Goal: Transaction & Acquisition: Purchase product/service

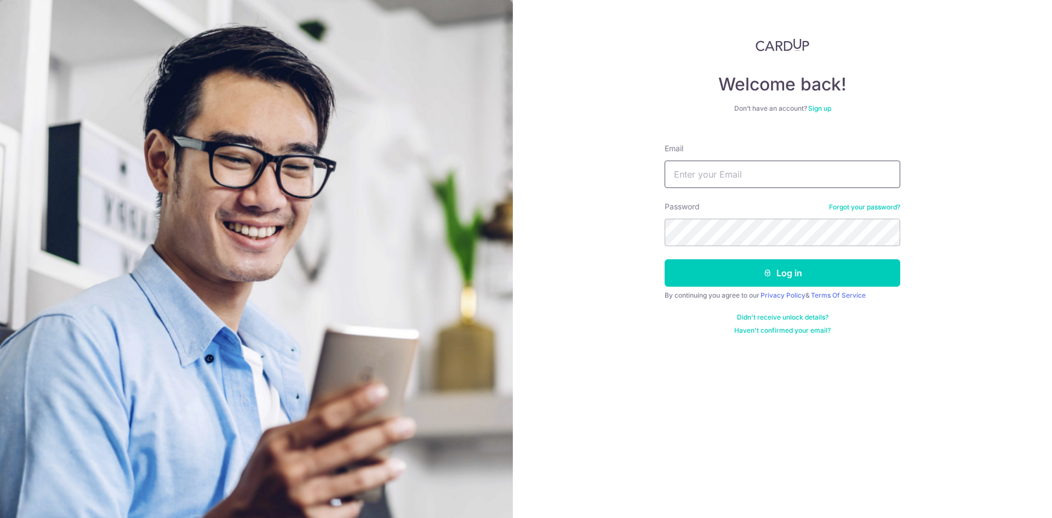
type input "mainguyen.ot@gmail.com"
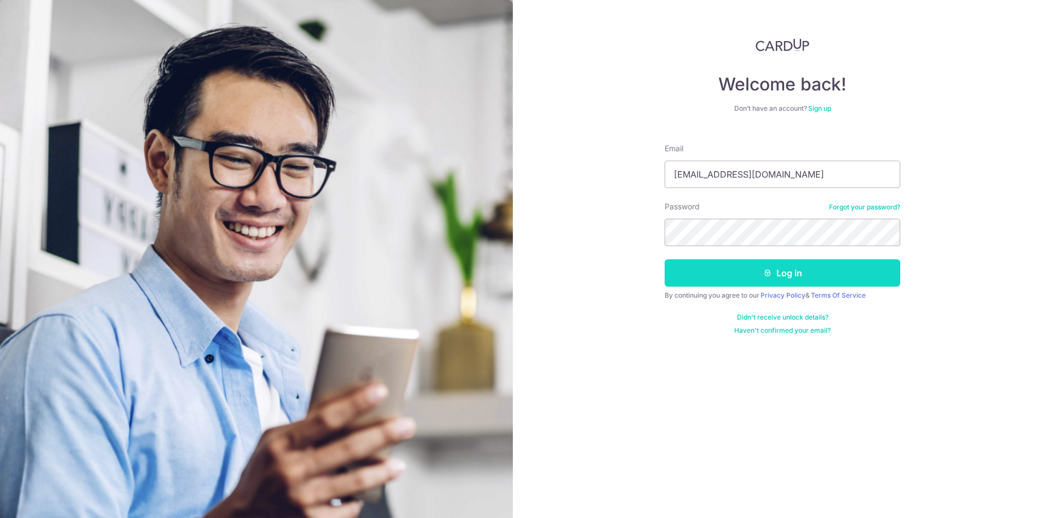
click at [734, 264] on button "Log in" at bounding box center [782, 272] width 236 height 27
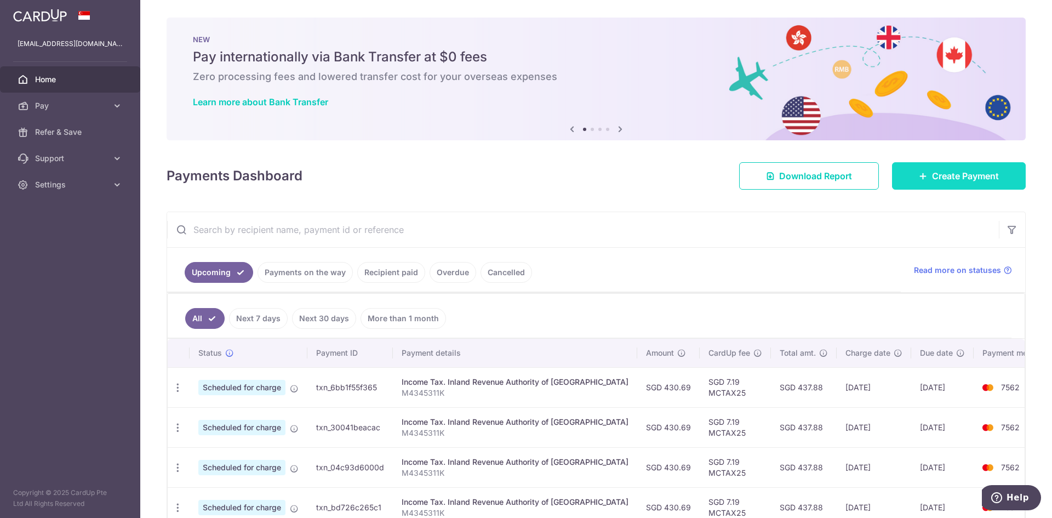
click at [949, 174] on span "Create Payment" at bounding box center [965, 175] width 67 height 13
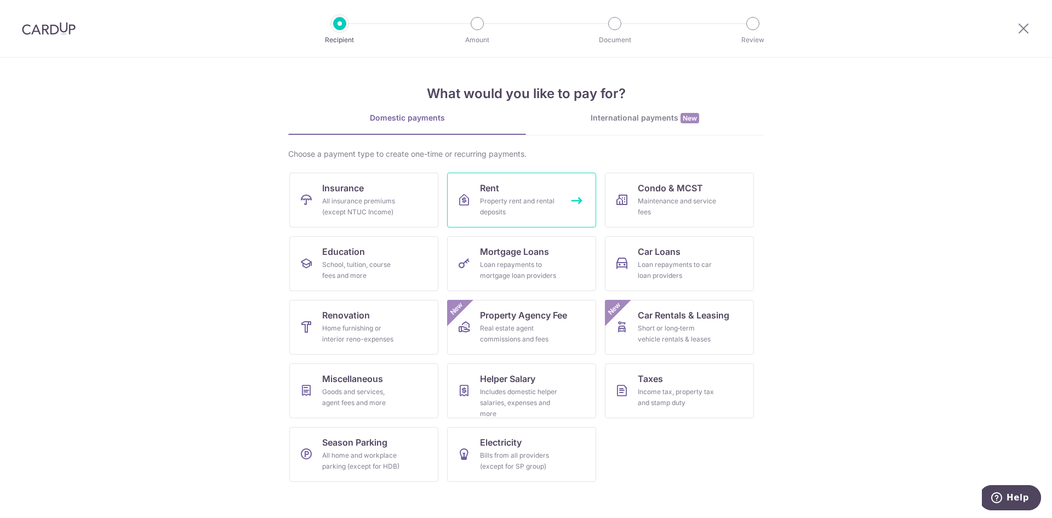
click at [540, 200] on div "Property rent and rental deposits" at bounding box center [519, 207] width 79 height 22
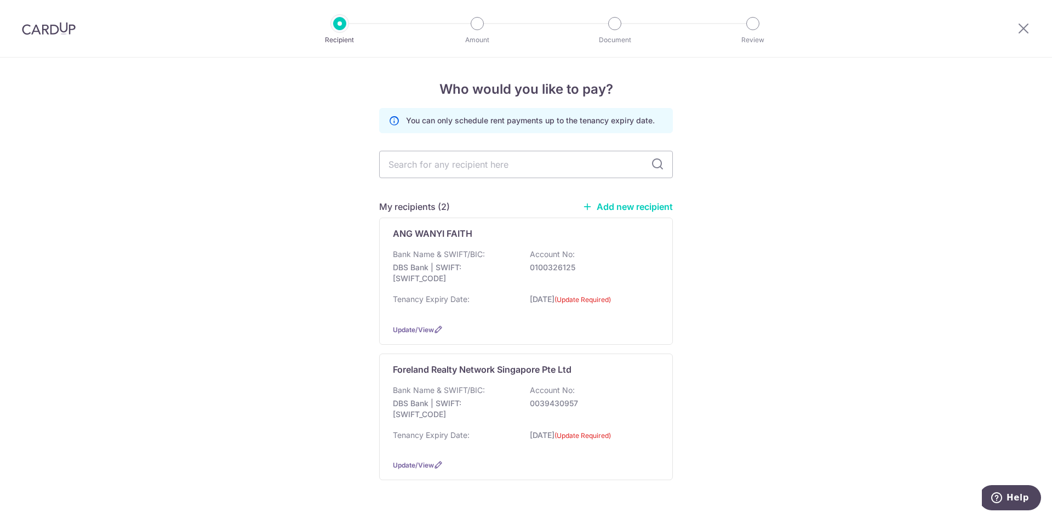
click at [638, 204] on link "Add new recipient" at bounding box center [627, 206] width 90 height 11
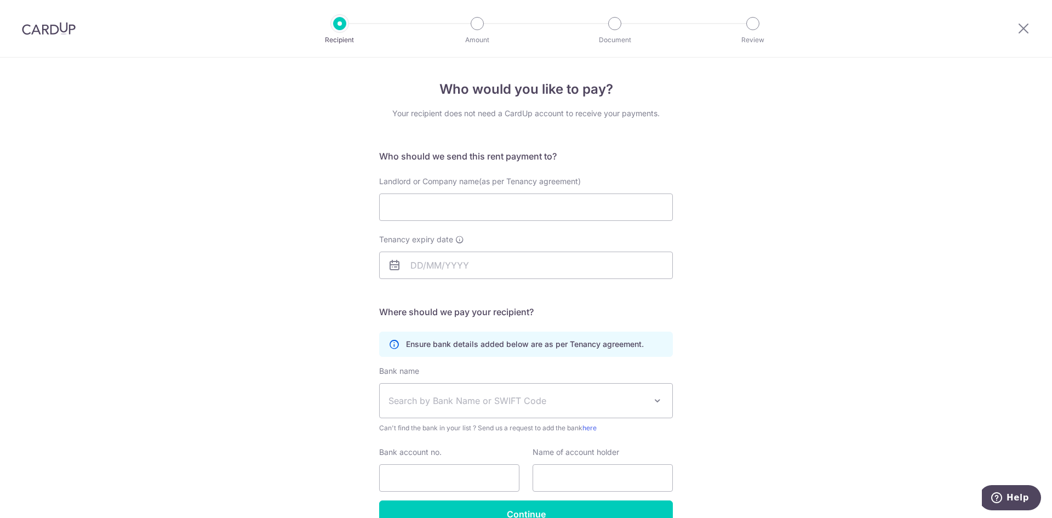
click at [477, 222] on div "Landlord or Company name(as per Tenancy agreement)" at bounding box center [525, 205] width 307 height 58
click at [478, 210] on input "Landlord or Company name(as per Tenancy agreement)" at bounding box center [526, 206] width 294 height 27
paste input "BONHAM-CARTER MAURICE HENRY"
type input "BONHAM-CARTER MAURICE HENRY"
click at [468, 263] on input "Tenancy expiry date" at bounding box center [526, 264] width 294 height 27
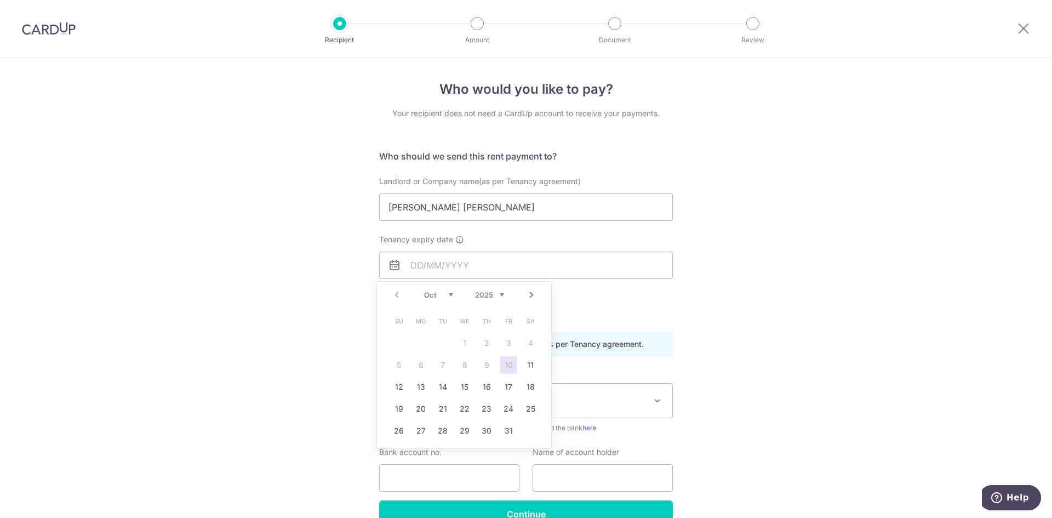
click at [421, 289] on div "Prev Next Oct Nov Dec 2025 2026 2027 2028 2029 2030 2031 2032 2033 2034 2035" at bounding box center [464, 295] width 174 height 26
drag, startPoint x: 486, startPoint y: 293, endPoint x: 490, endPoint y: 298, distance: 6.6
click at [486, 293] on select "2025 2026 2027 2028 2029 2030 2031 2032 2033 2034 2035" at bounding box center [489, 294] width 29 height 9
click at [399, 428] on link "25" at bounding box center [399, 431] width 18 height 18
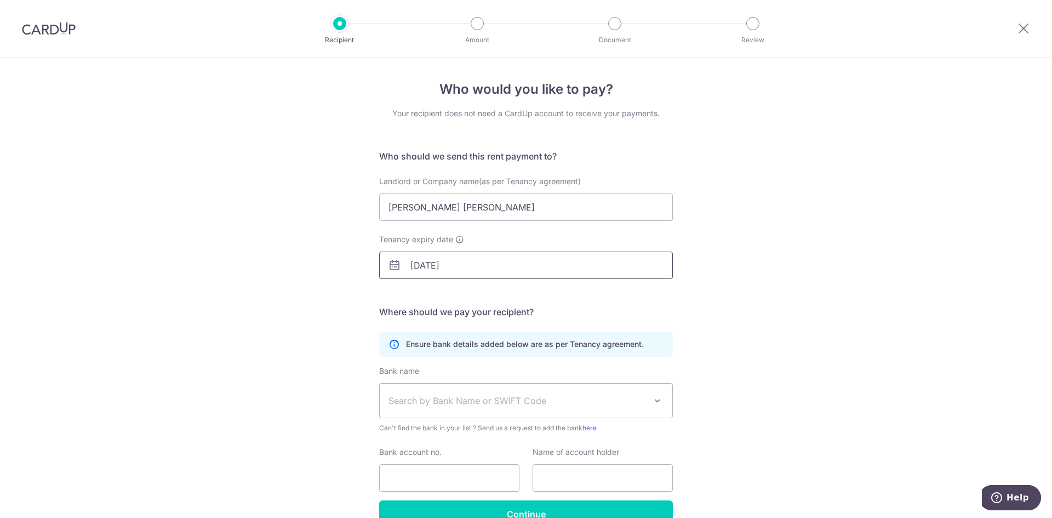
click at [479, 273] on input "25/10/2026" at bounding box center [526, 264] width 294 height 27
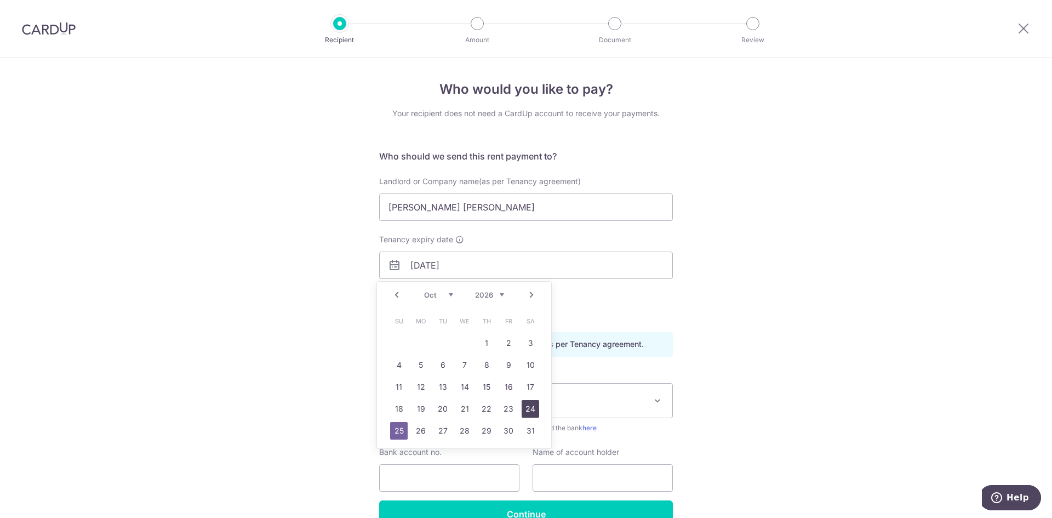
click at [528, 411] on link "24" at bounding box center [530, 409] width 18 height 18
type input "24/10/2026"
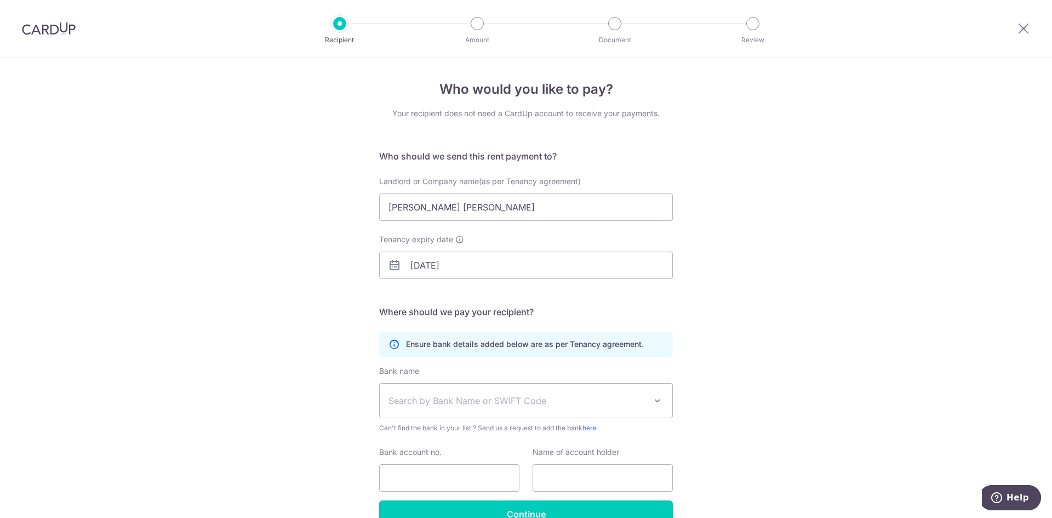
scroll to position [55, 0]
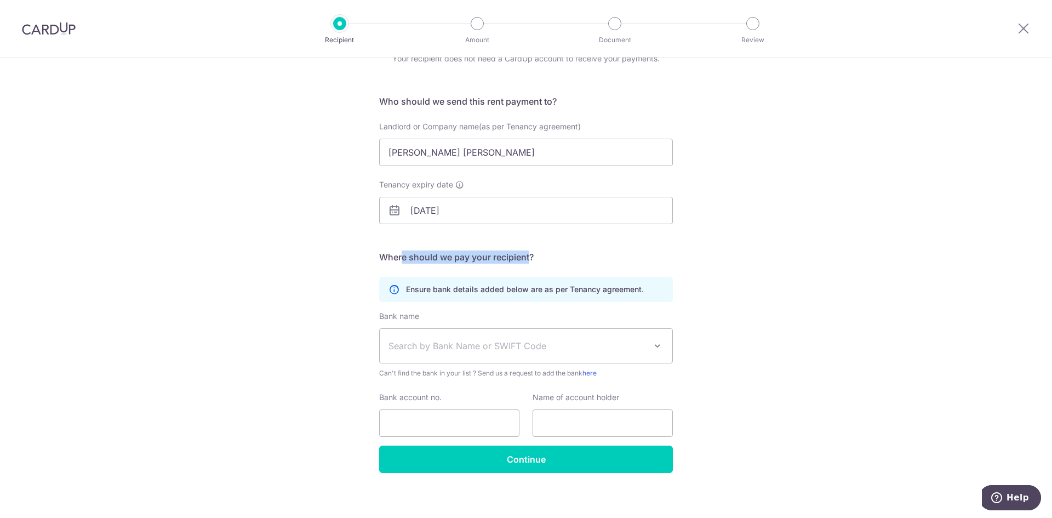
drag, startPoint x: 399, startPoint y: 258, endPoint x: 528, endPoint y: 258, distance: 129.3
click at [528, 258] on h5 "Where should we pay your recipient?" at bounding box center [526, 256] width 294 height 13
click at [420, 356] on span "Search by Bank Name or SWIFT Code" at bounding box center [526, 346] width 293 height 34
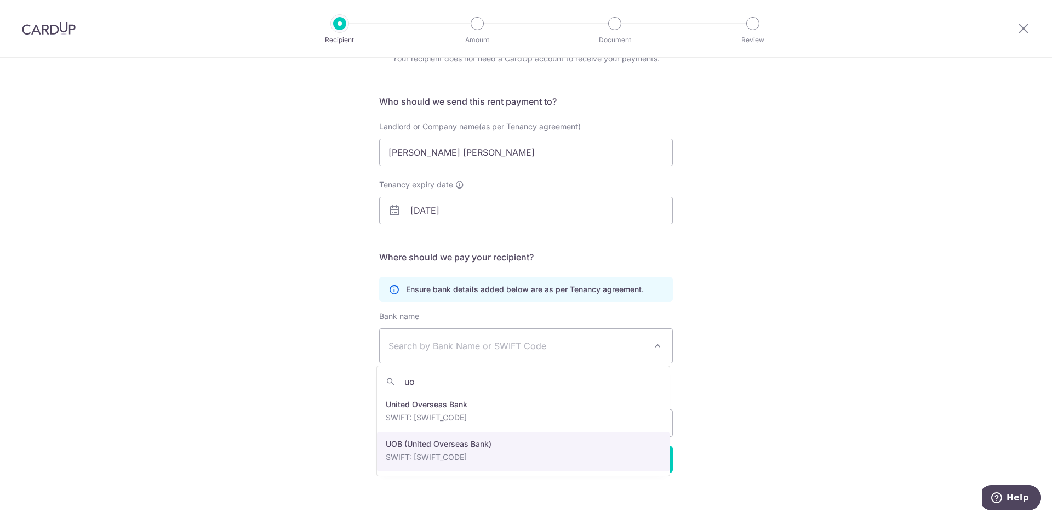
type input "uo"
select select "18"
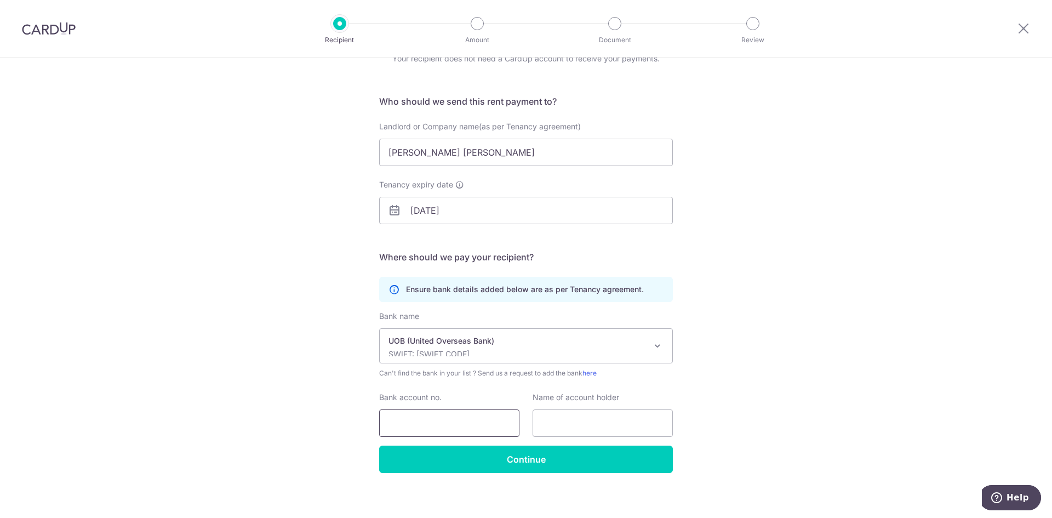
click at [437, 420] on input "Bank account no." at bounding box center [449, 422] width 140 height 27
paste input "4213101689"
type input "4213101689"
click at [587, 417] on input "text" at bounding box center [602, 422] width 140 height 27
paste input "BONHAM-CARTER MAURIC"
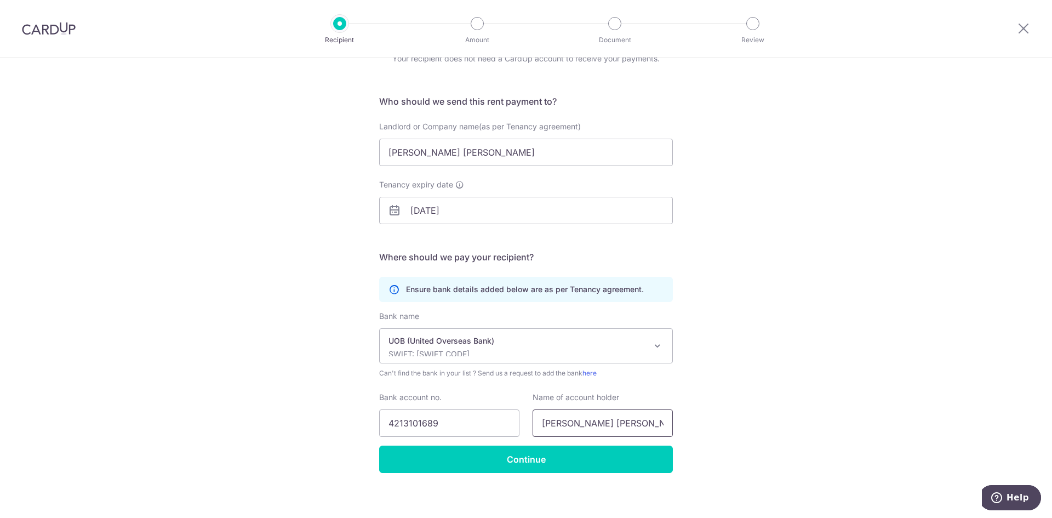
type input "BONHAM-CARTER MAURIC"
click at [754, 401] on div "Who would you like to pay? Your recipient does not need a CardUp account to rec…" at bounding box center [526, 263] width 1052 height 521
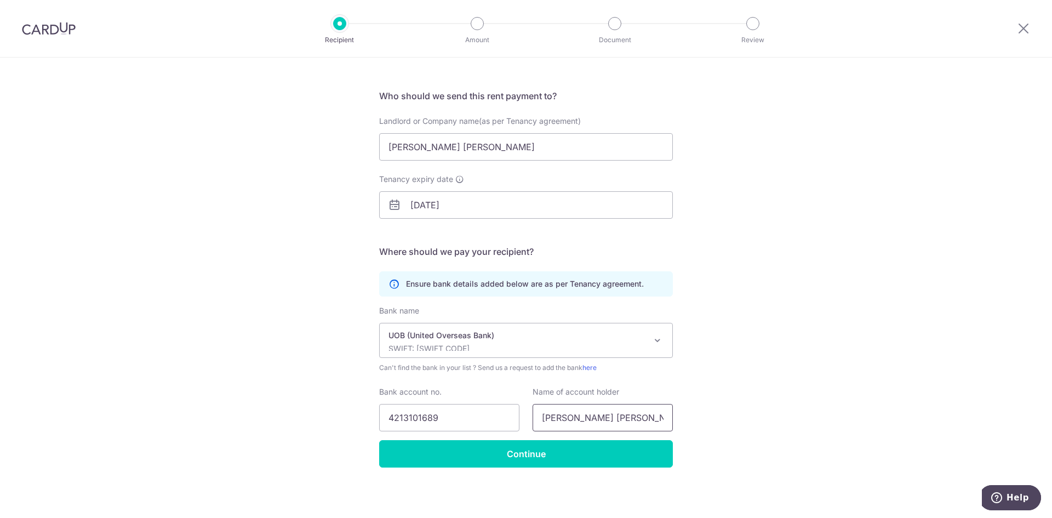
scroll to position [61, 0]
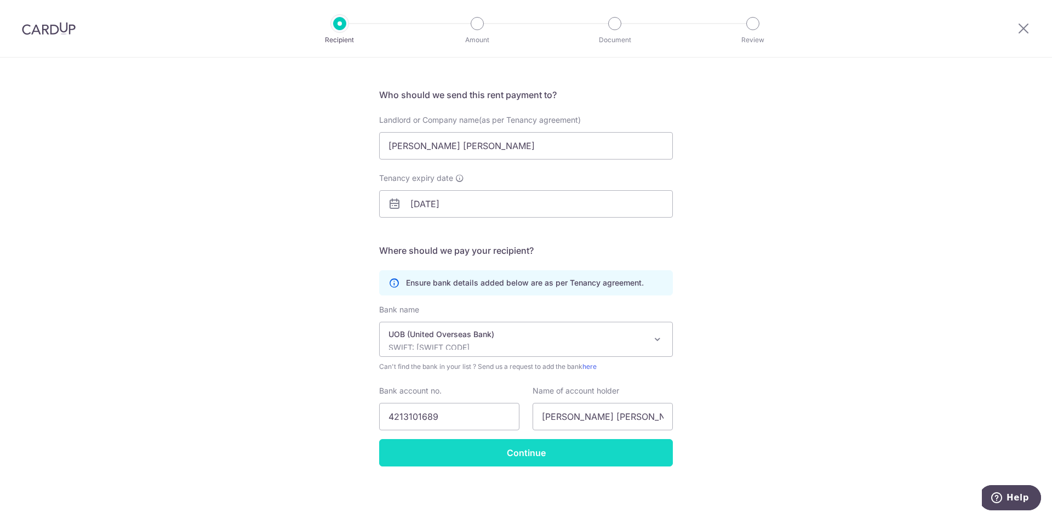
click at [542, 457] on input "Continue" at bounding box center [526, 452] width 294 height 27
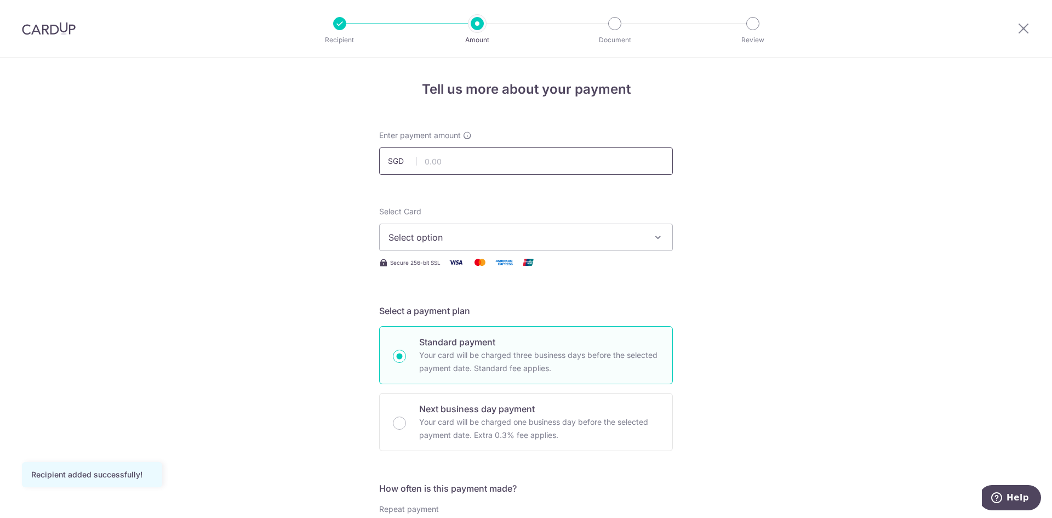
drag, startPoint x: 0, startPoint y: 0, endPoint x: 442, endPoint y: 159, distance: 469.9
click at [442, 159] on input "text" at bounding box center [526, 160] width 294 height 27
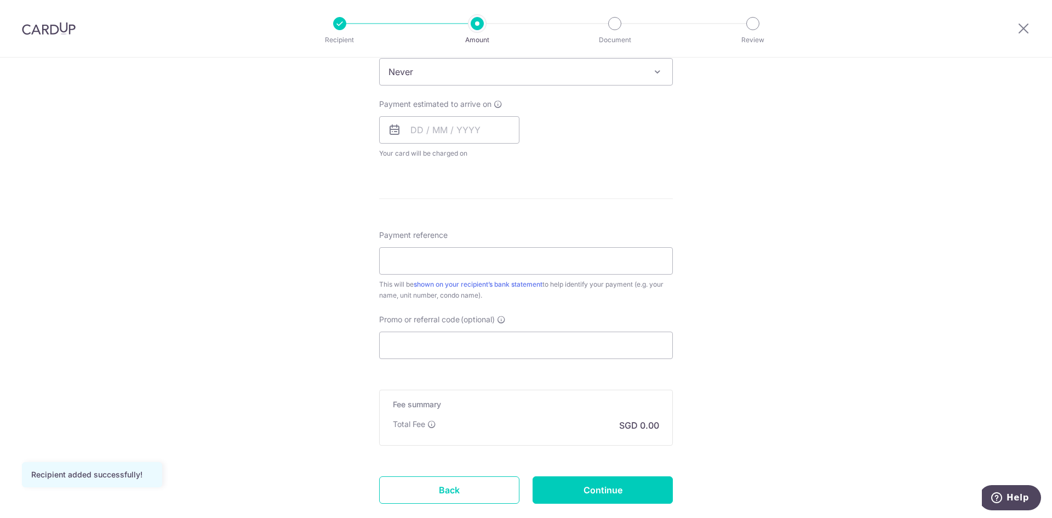
scroll to position [531, 0]
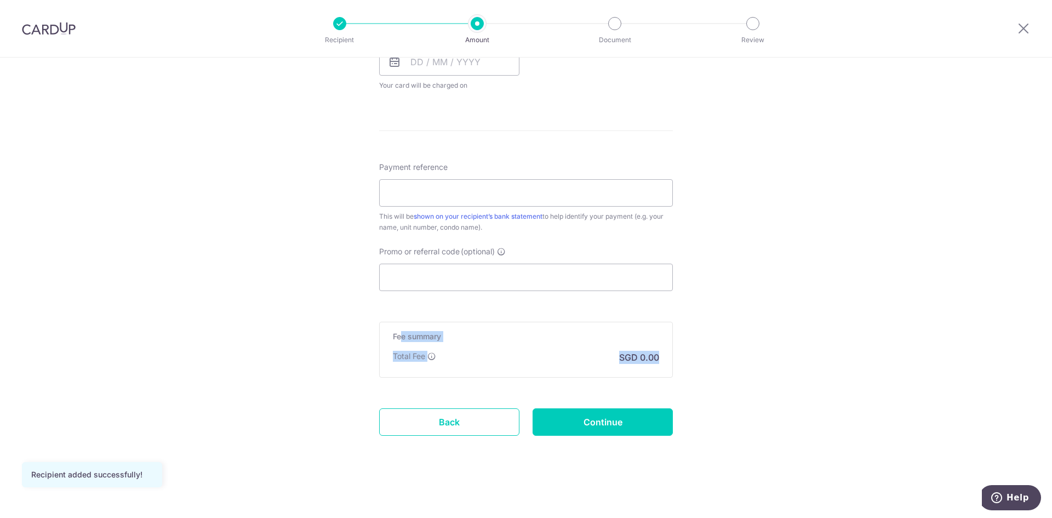
drag, startPoint x: 725, startPoint y: 359, endPoint x: 399, endPoint y: 316, distance: 328.2
click at [400, 316] on div "Tell us more about your payment Enter payment amount SGD Recipient added succes…" at bounding box center [526, 22] width 1052 height 991
click at [393, 316] on form "Enter payment amount SGD Recipient added successfully! Select Card Select optio…" at bounding box center [526, 32] width 294 height 867
drag, startPoint x: 382, startPoint y: 330, endPoint x: 669, endPoint y: 363, distance: 288.4
click at [669, 363] on div "Fee summary Base fee Extend fee Next-day fee Total Fee SGD 0.00" at bounding box center [526, 350] width 294 height 56
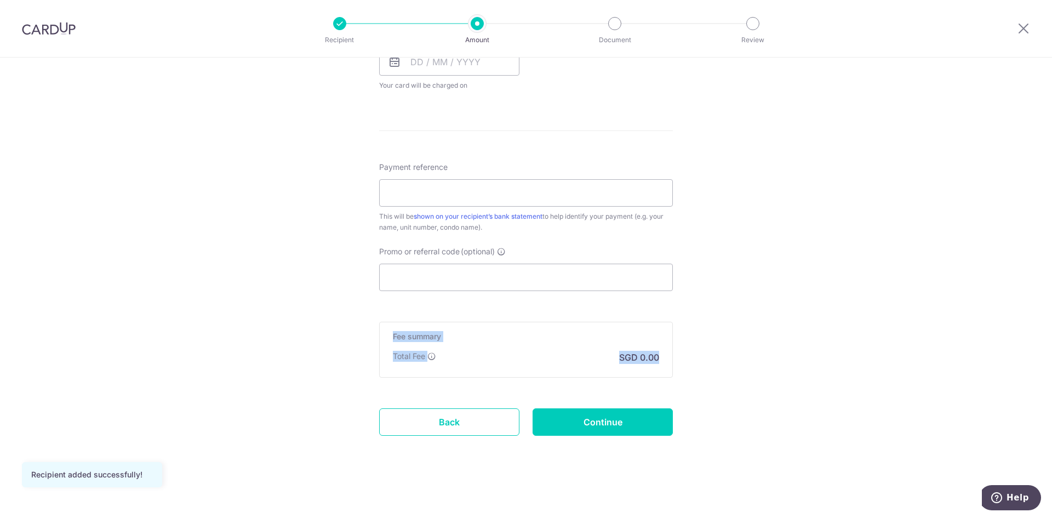
click at [669, 363] on div "Fee summary Base fee Extend fee Next-day fee Total Fee SGD 0.00" at bounding box center [526, 350] width 294 height 56
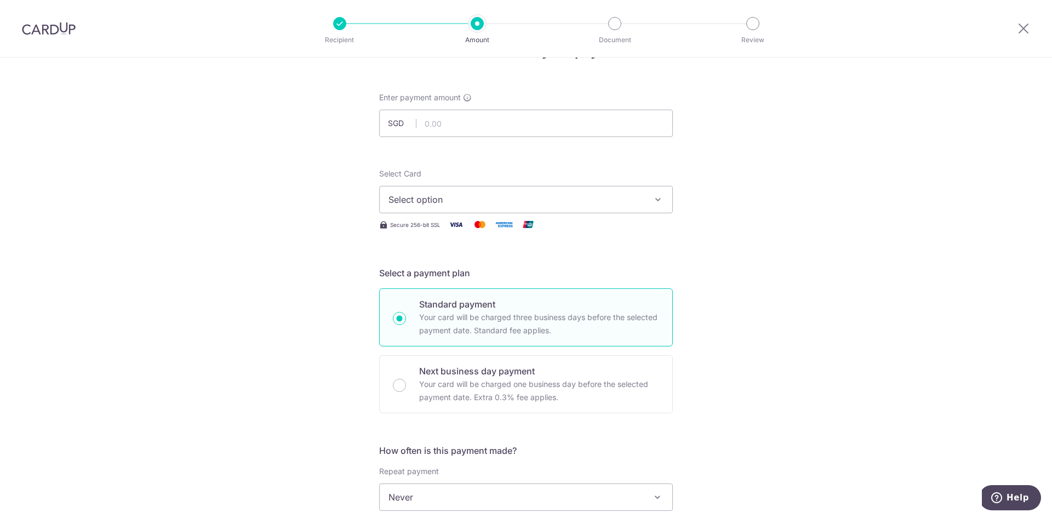
scroll to position [0, 0]
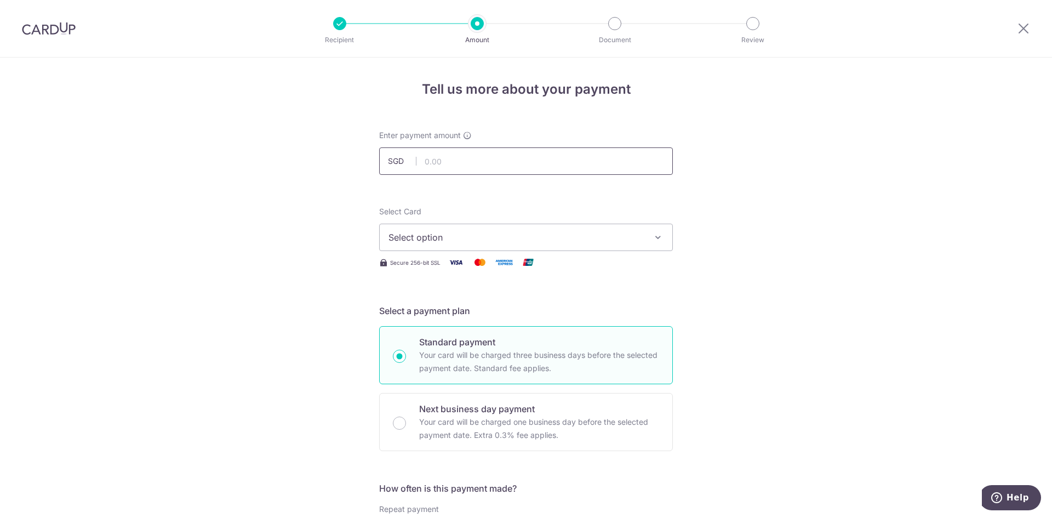
click at [466, 169] on input "text" at bounding box center [526, 160] width 294 height 27
type input "5,000.00"
click at [524, 221] on div "Select Card Select option Add credit card Your Cards **** 1000 **** 2008 **** 9…" at bounding box center [526, 228] width 294 height 45
click at [524, 229] on button "Select option" at bounding box center [526, 236] width 294 height 27
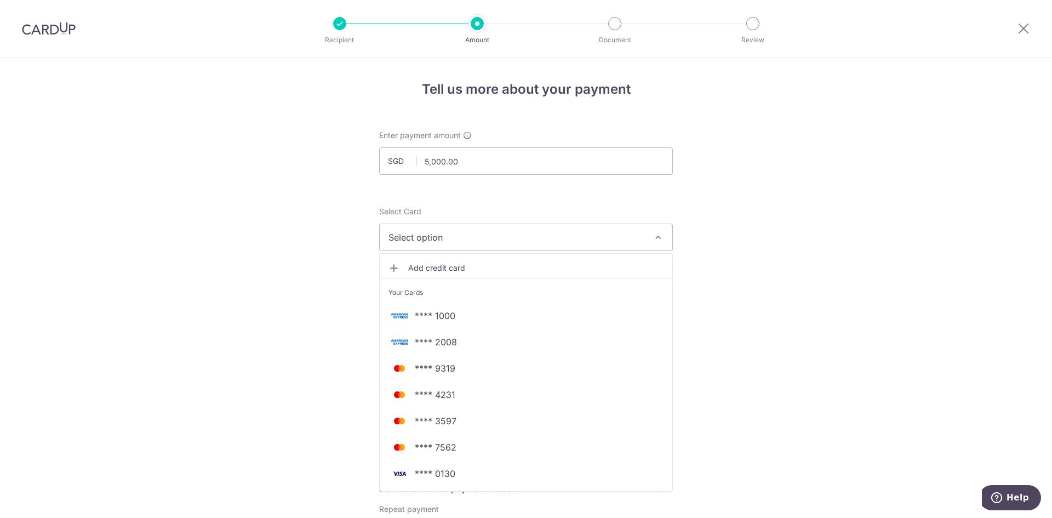
drag, startPoint x: 776, startPoint y: 254, endPoint x: 755, endPoint y: 217, distance: 42.5
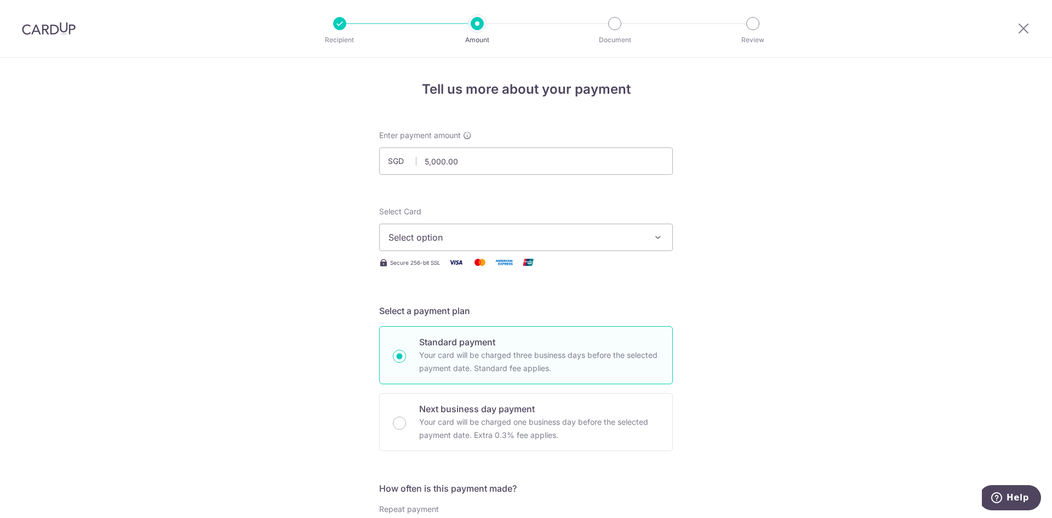
scroll to position [164, 0]
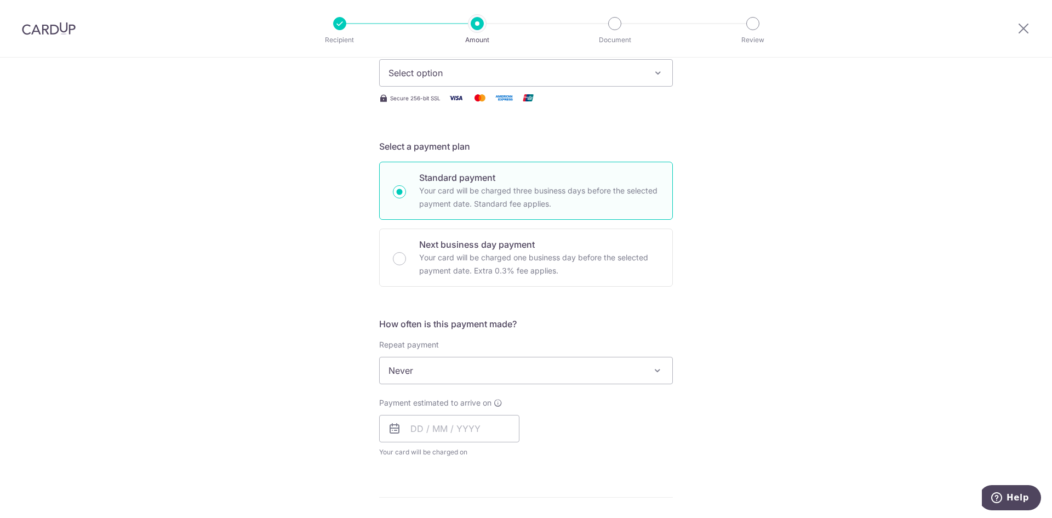
click at [486, 368] on span "Never" at bounding box center [526, 370] width 293 height 26
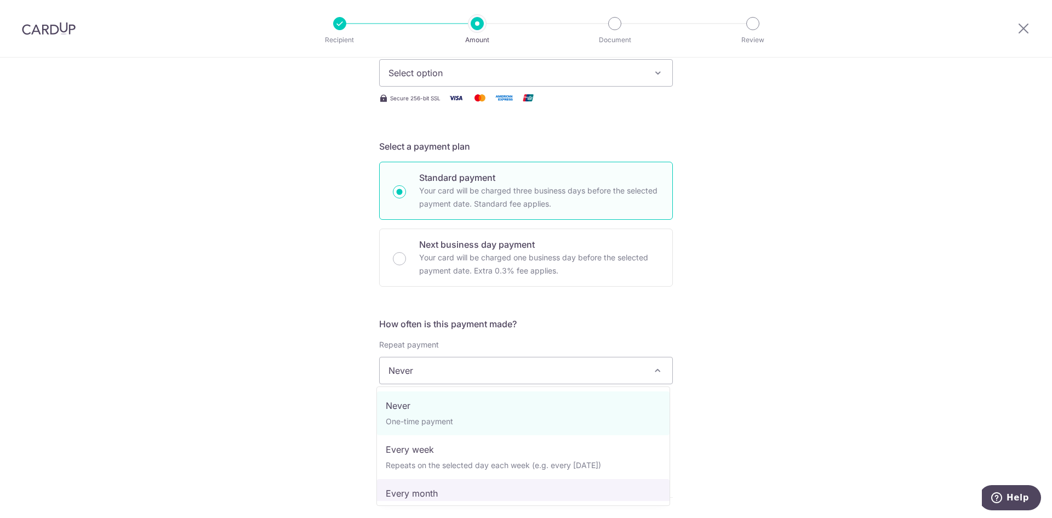
select select "3"
type input "24/10/2026"
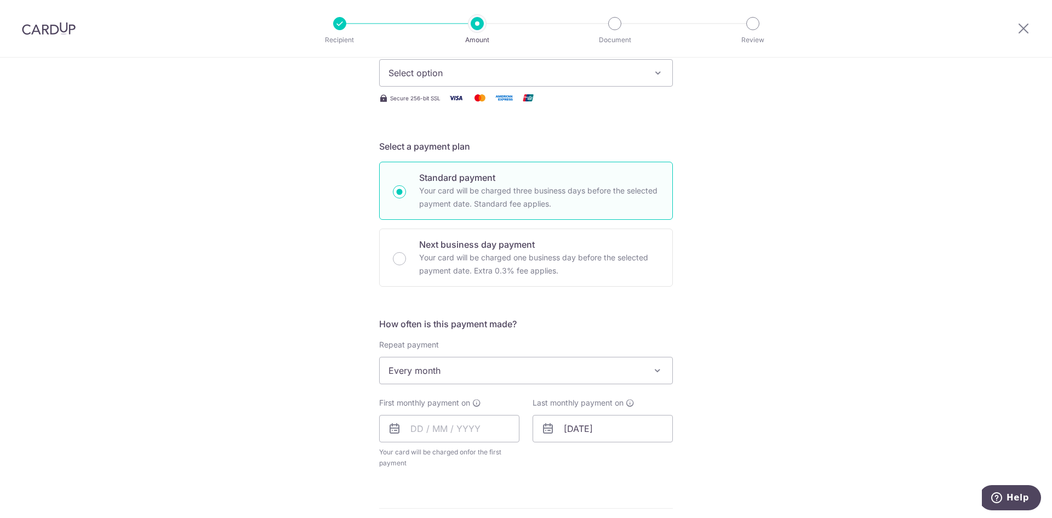
scroll to position [274, 0]
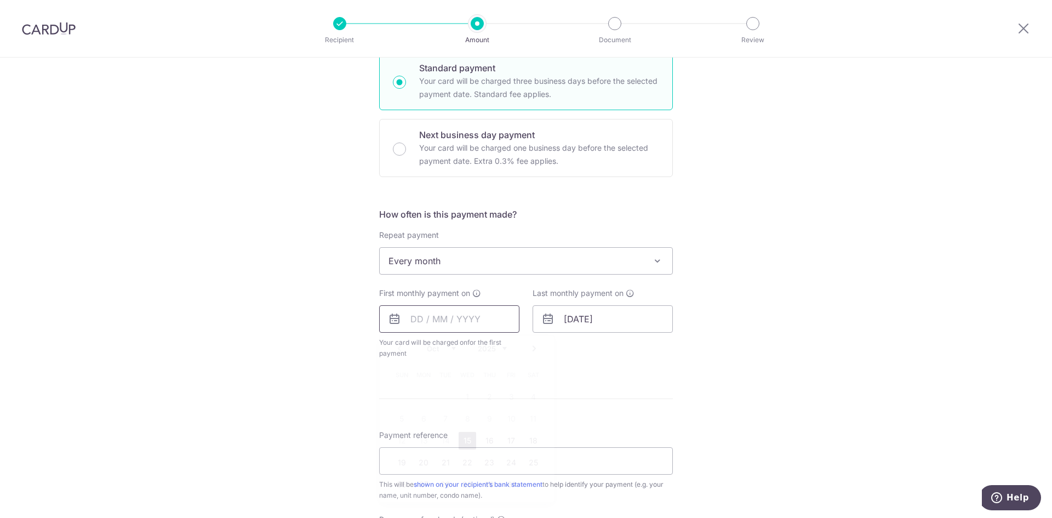
click at [451, 315] on input "text" at bounding box center [449, 318] width 140 height 27
click at [415, 346] on div "Prev Next Oct Nov Dec 2025 2026 2027 2028 2029 2030 2031 2032 2033 2034 2035" at bounding box center [467, 348] width 174 height 26
click at [427, 346] on select "Oct Nov Dec" at bounding box center [441, 348] width 29 height 9
click at [532, 468] on link "25" at bounding box center [533, 463] width 18 height 18
type input "25/10/2025"
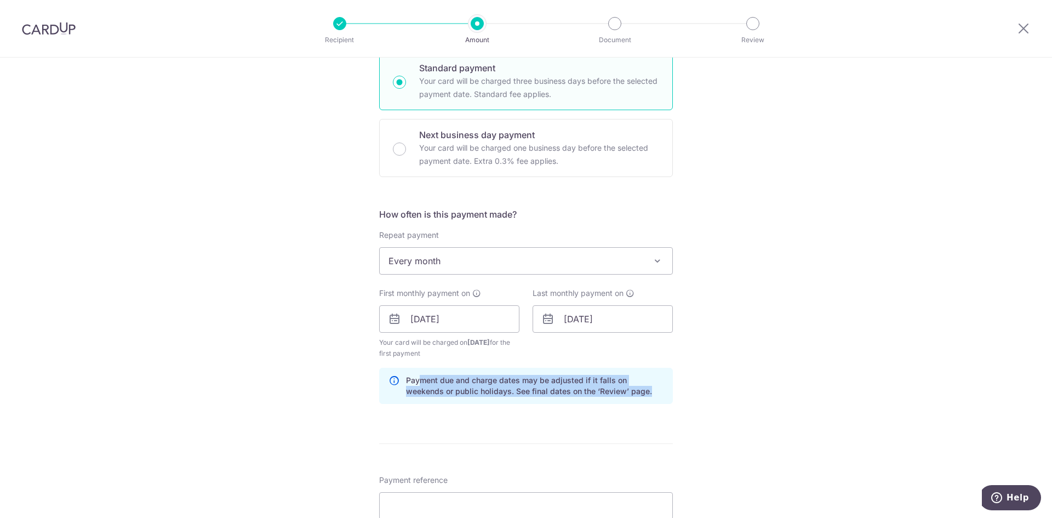
drag, startPoint x: 597, startPoint y: 391, endPoint x: 416, endPoint y: 381, distance: 181.6
click at [416, 381] on div "Payment due and charge dates may be adjusted if it falls on weekends or public …" at bounding box center [526, 386] width 294 height 36
click at [412, 390] on p "Payment due and charge dates may be adjusted if it falls on weekends or public …" at bounding box center [534, 386] width 257 height 22
drag, startPoint x: 410, startPoint y: 387, endPoint x: 554, endPoint y: 392, distance: 144.1
click at [554, 392] on p "Payment due and charge dates may be adjusted if it falls on weekends or public …" at bounding box center [534, 386] width 257 height 22
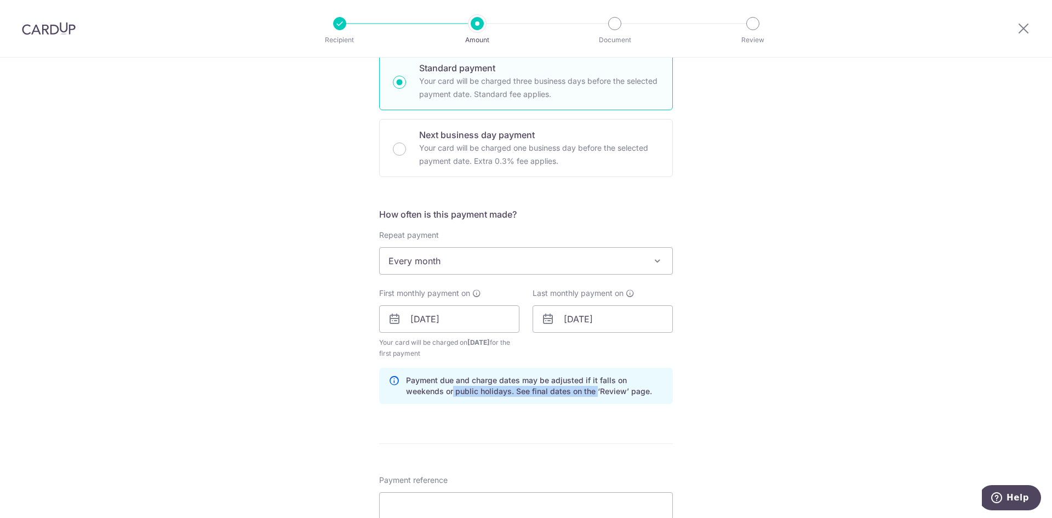
click at [554, 392] on p "Payment due and charge dates may be adjusted if it falls on weekends or public …" at bounding box center [534, 386] width 257 height 22
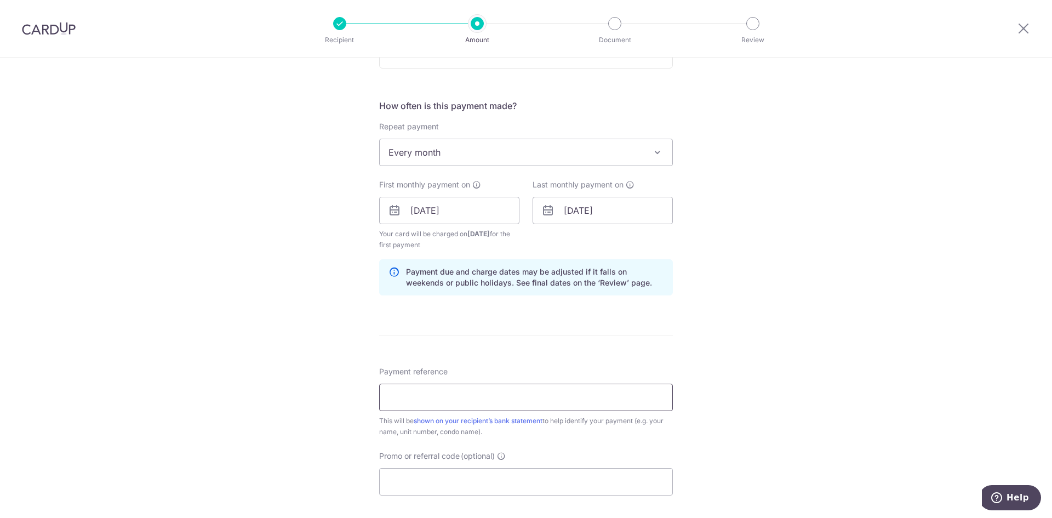
scroll to position [383, 0]
click at [495, 392] on input "Payment reference" at bounding box center [526, 395] width 294 height 27
paste input "MCRENT5R"
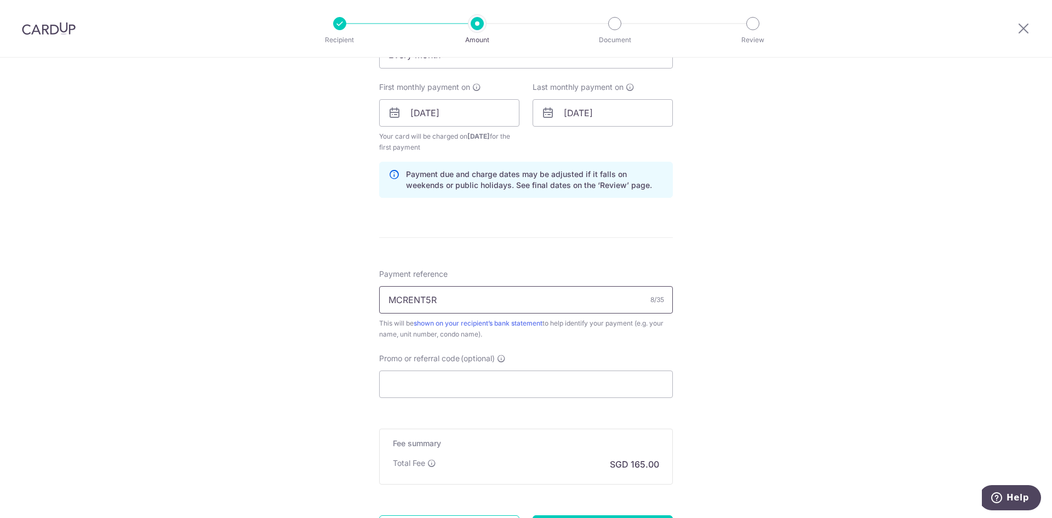
scroll to position [493, 0]
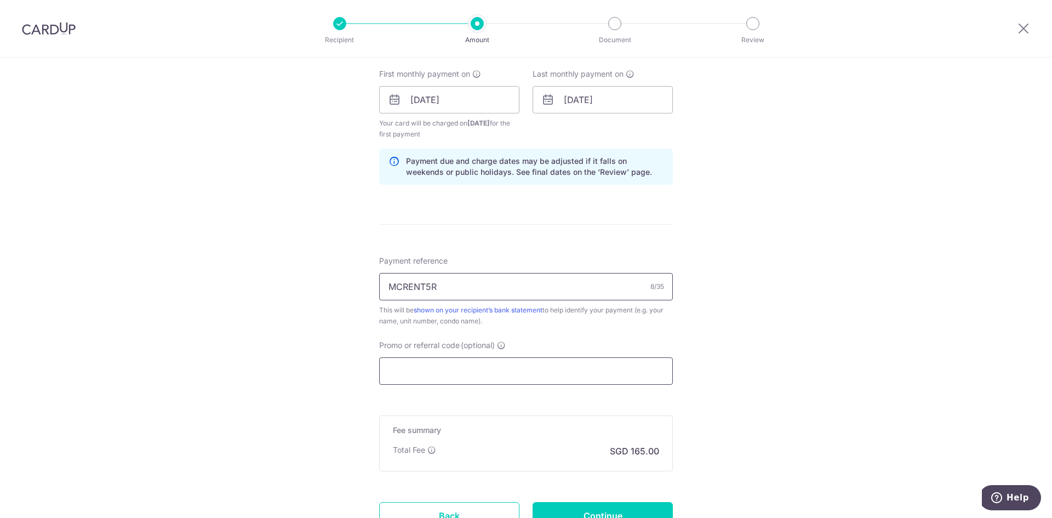
type input "MCRENT5R"
click at [433, 374] on input "Promo or referral code (optional)" at bounding box center [526, 370] width 294 height 27
paste input "MCRENT5R"
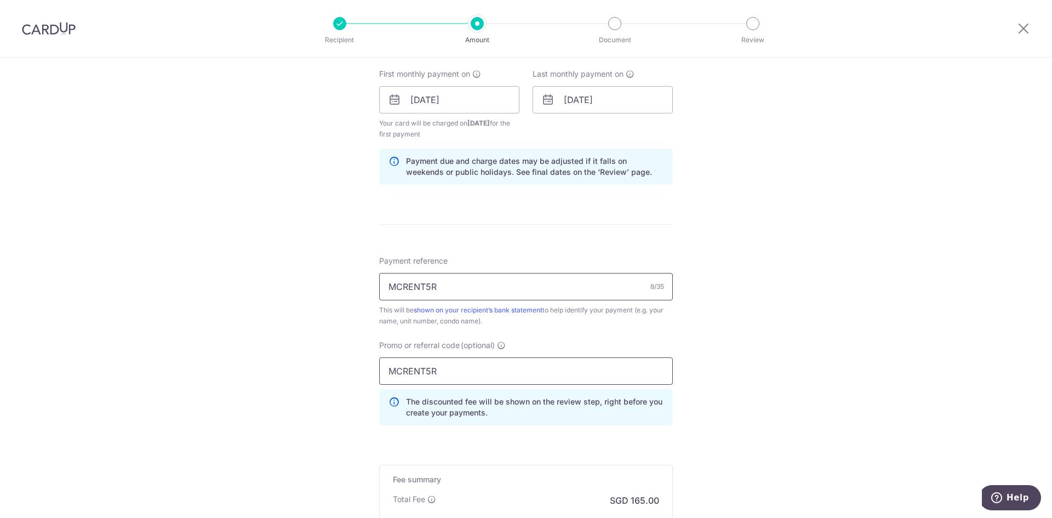
type input "MCRENT5R"
drag, startPoint x: 447, startPoint y: 277, endPoint x: 322, endPoint y: 281, distance: 125.0
click at [322, 281] on div "Tell us more about your payment Enter payment amount SGD 5,000.00 5000.00 Recip…" at bounding box center [526, 113] width 1052 height 1096
type input "3407 Clift - Oct 25"
click at [535, 254] on form "Enter payment amount SGD 5,000.00 5000.00 Recipient added successfully! Select …" at bounding box center [526, 123] width 294 height 972
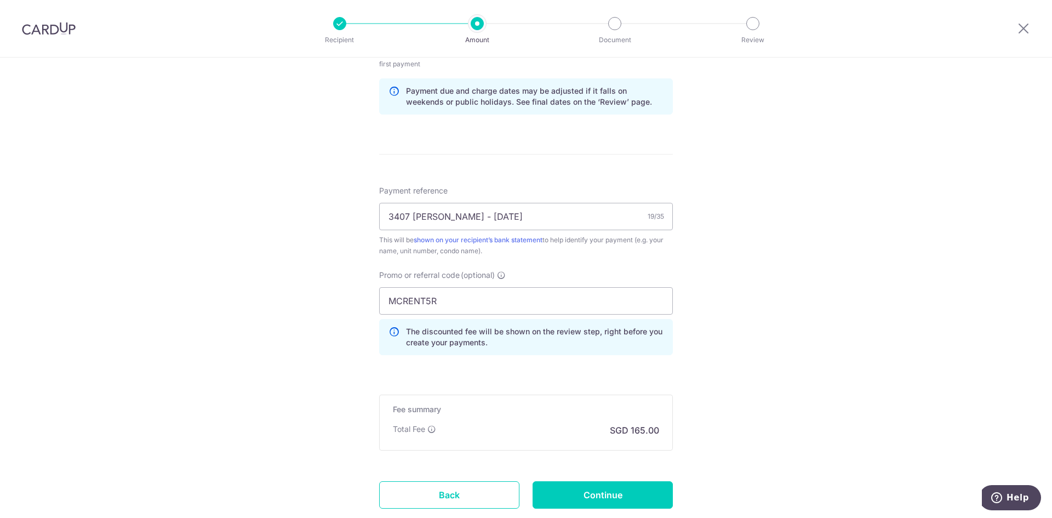
scroll to position [603, 0]
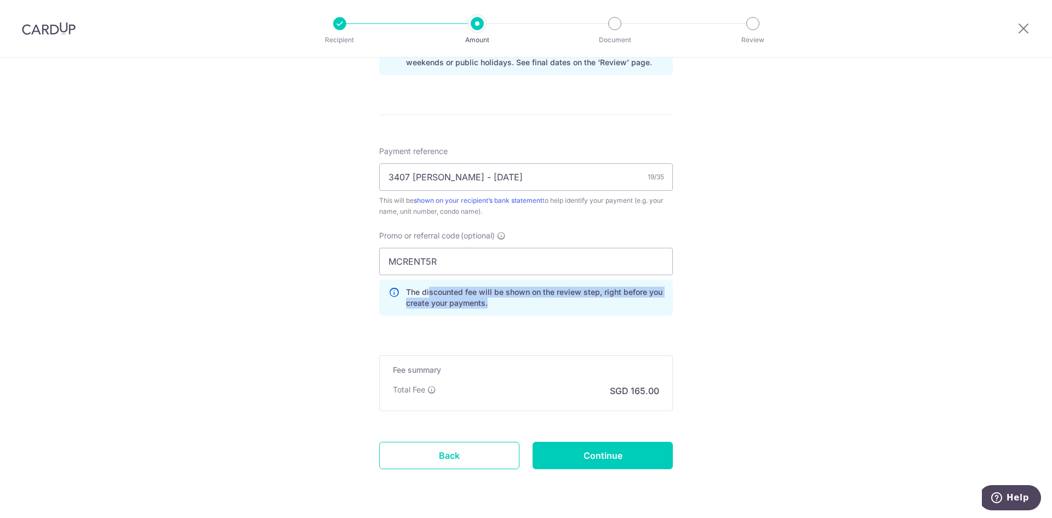
drag, startPoint x: 522, startPoint y: 313, endPoint x: 426, endPoint y: 294, distance: 97.9
click at [423, 289] on div "The discounted fee will be shown on the review step, right before you create yo…" at bounding box center [526, 297] width 294 height 36
click at [468, 313] on div "The discounted fee will be shown on the review step, right before you create yo…" at bounding box center [526, 297] width 294 height 36
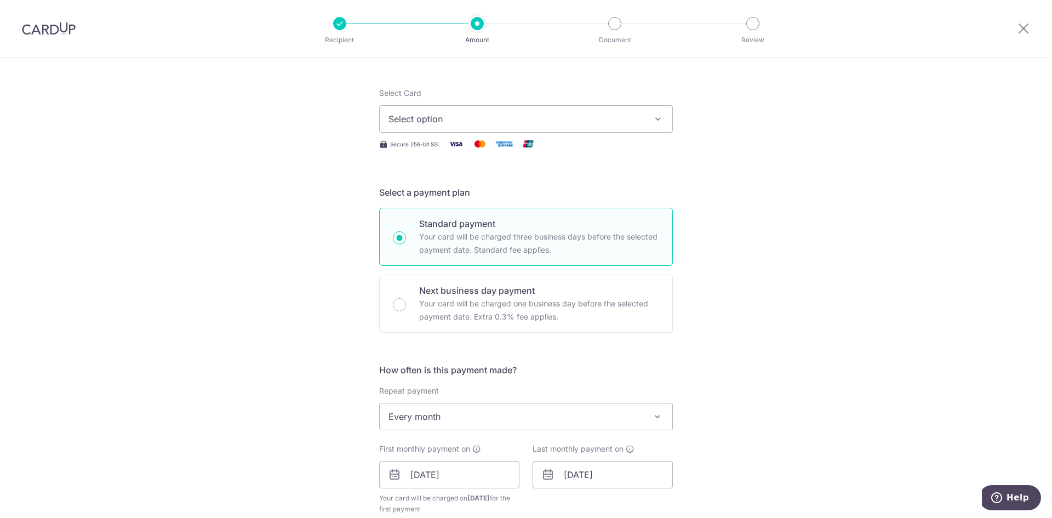
scroll to position [55, 0]
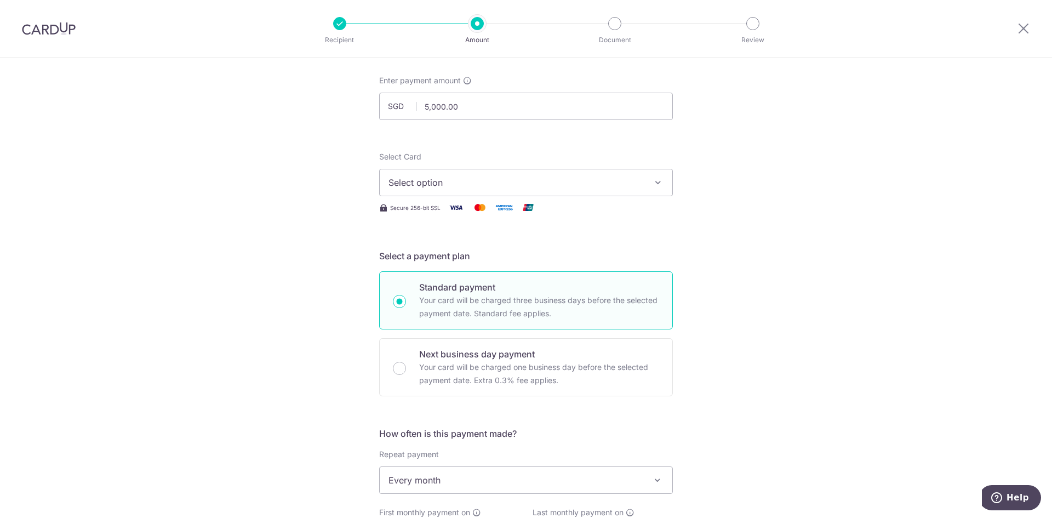
click at [505, 176] on span "Select option" at bounding box center [515, 182] width 255 height 13
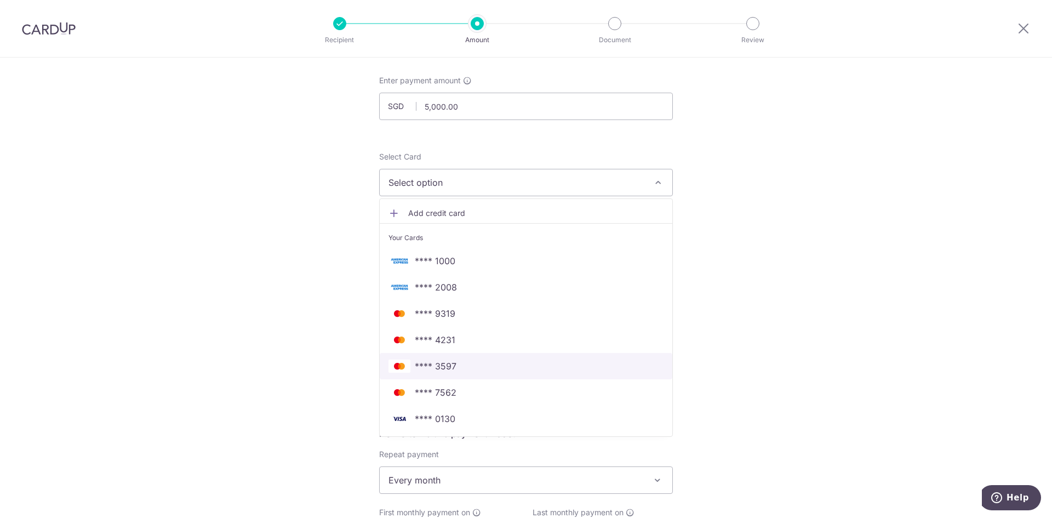
click at [443, 367] on span "**** 3597" at bounding box center [436, 365] width 42 height 13
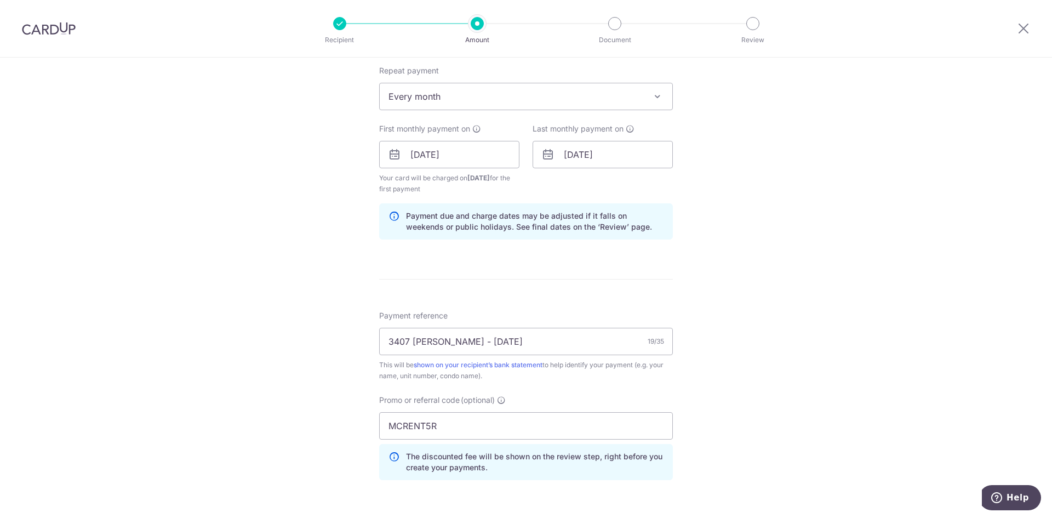
scroll to position [603, 0]
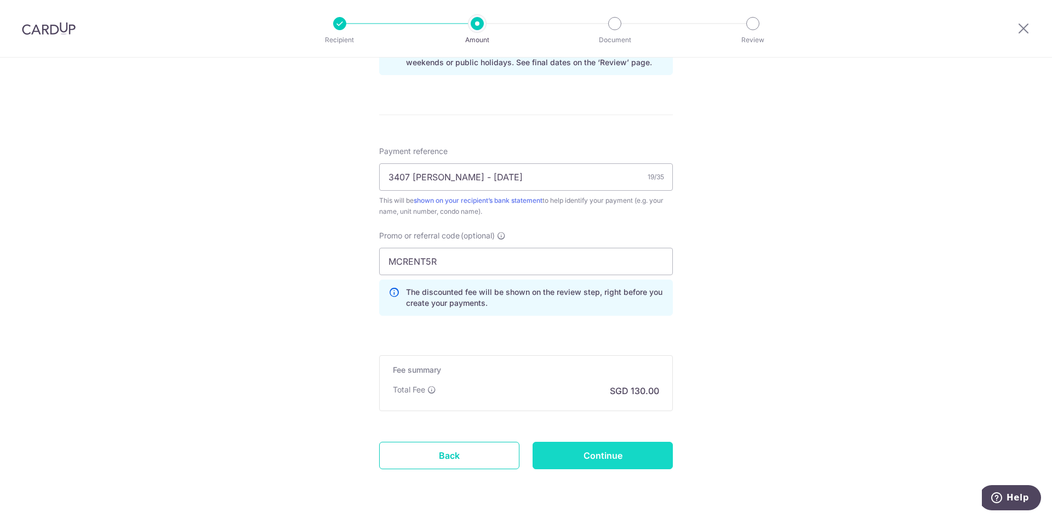
click at [587, 455] on input "Continue" at bounding box center [602, 455] width 140 height 27
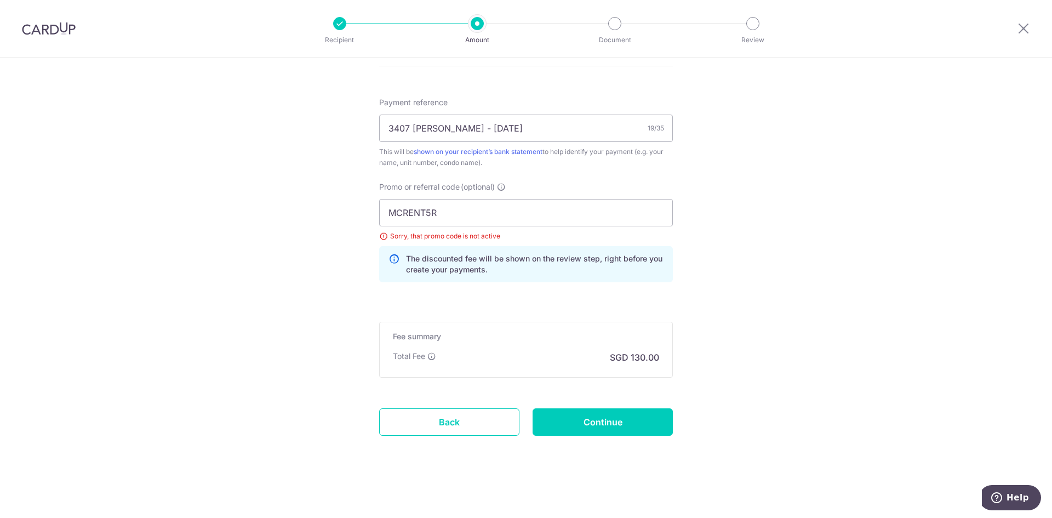
drag, startPoint x: 430, startPoint y: 198, endPoint x: 456, endPoint y: 207, distance: 27.0
click at [431, 198] on div "Promo or referral code (optional) MCRENT5R Sorry, that promo code is not active…" at bounding box center [526, 231] width 294 height 101
drag, startPoint x: 456, startPoint y: 207, endPoint x: 212, endPoint y: 201, distance: 243.8
paste input "TAX25"
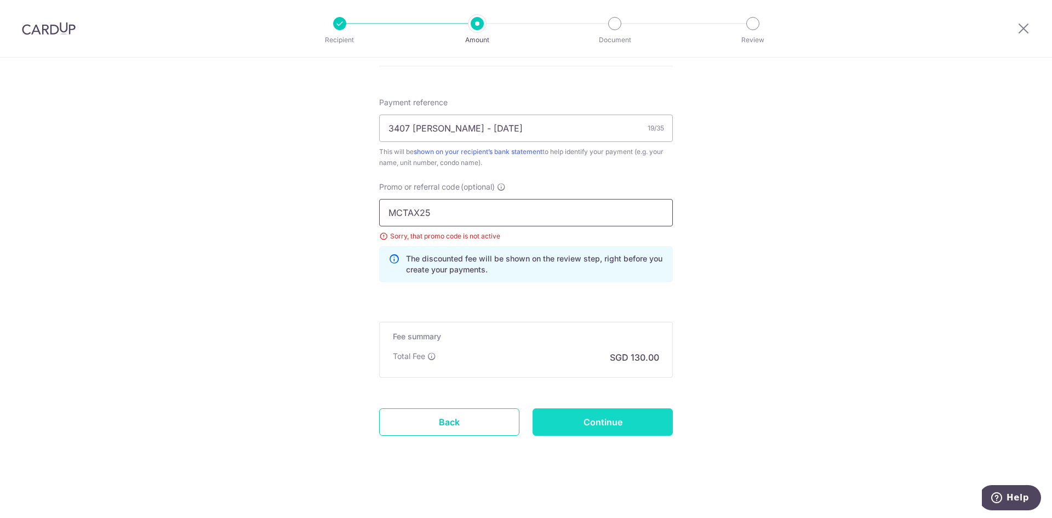
type input "MCTAX25"
click at [536, 417] on input "Continue" at bounding box center [602, 421] width 140 height 27
drag, startPoint x: 457, startPoint y: 213, endPoint x: 214, endPoint y: 193, distance: 244.0
paste input "SAVERENT179"
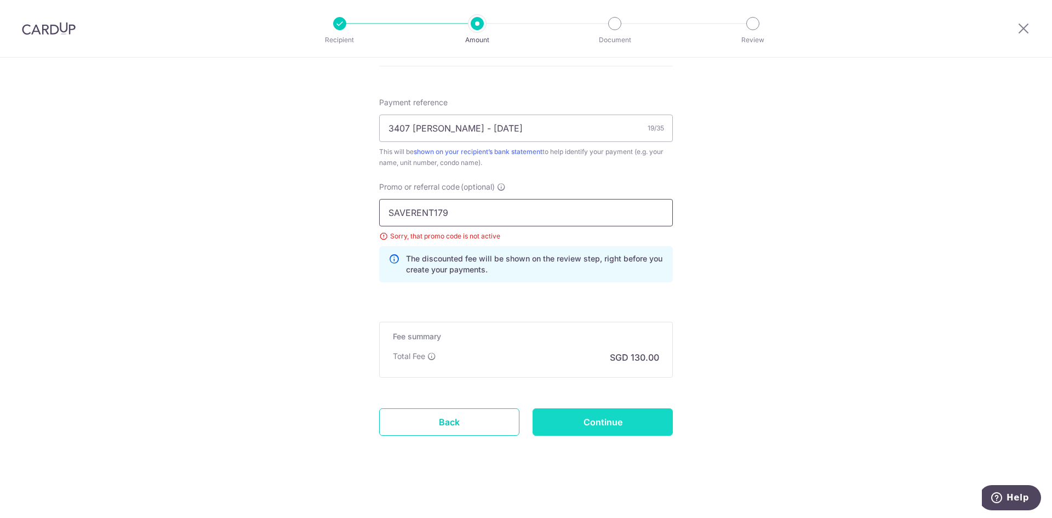
type input "SAVERENT179"
click at [569, 409] on input "Continue" at bounding box center [602, 421] width 140 height 27
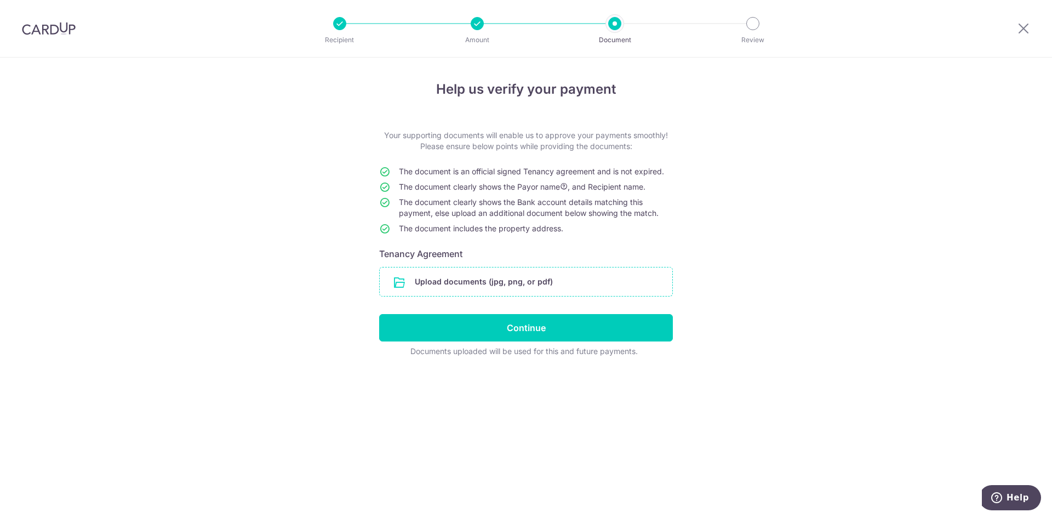
click at [443, 286] on input "file" at bounding box center [526, 281] width 293 height 28
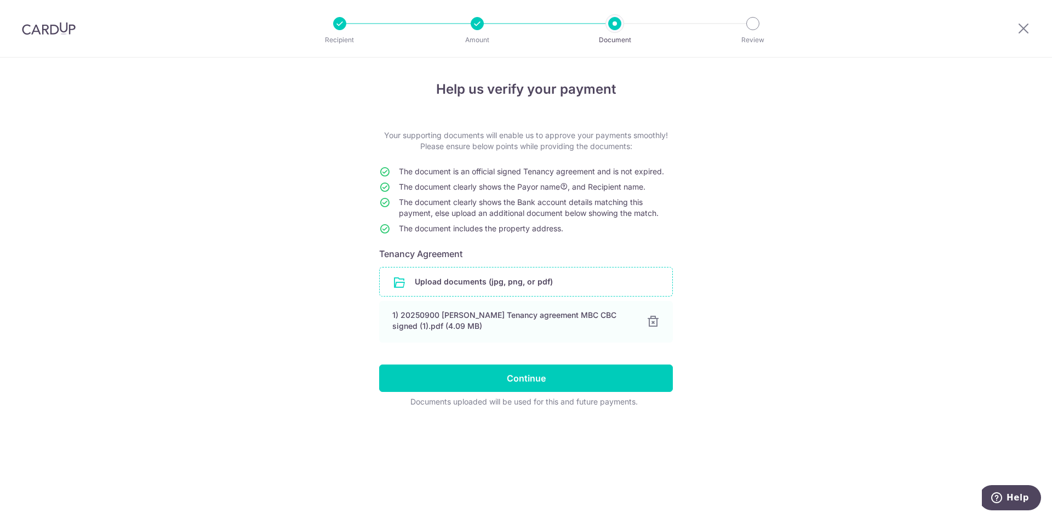
drag, startPoint x: 598, startPoint y: 223, endPoint x: 512, endPoint y: 190, distance: 92.8
click at [512, 190] on tbody "The document is an official signed Tenancy agreement and is not expired. The do…" at bounding box center [526, 202] width 294 height 72
click at [512, 190] on span "The document clearly shows the Payor name , and Recipient name." at bounding box center [522, 186] width 246 height 9
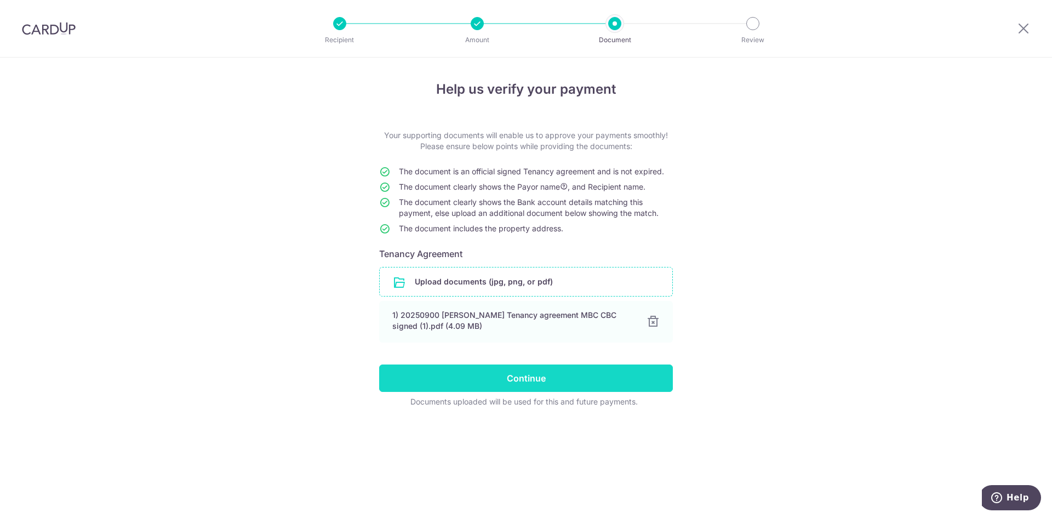
click at [540, 378] on input "Continue" at bounding box center [526, 377] width 294 height 27
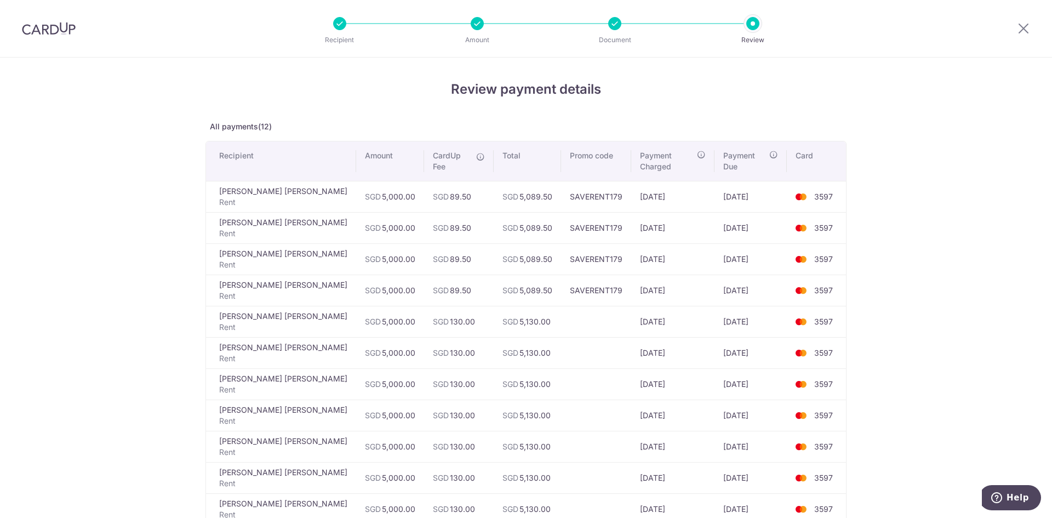
drag, startPoint x: 445, startPoint y: 194, endPoint x: 479, endPoint y: 287, distance: 99.3
click at [479, 287] on tbody "[PERSON_NAME] [PERSON_NAME] SGD 5,000.00 SGD 89.50 SGD 5,089.50 SAVERENT179 [DA…" at bounding box center [526, 368] width 640 height 375
click at [472, 284] on td "SGD 89.50" at bounding box center [459, 289] width 70 height 31
drag, startPoint x: 668, startPoint y: 201, endPoint x: 692, endPoint y: 278, distance: 80.9
click at [692, 278] on tbody "[PERSON_NAME] [PERSON_NAME] SGD 5,000.00 SGD 89.50 SGD 5,089.50 SAVERENT179 [DA…" at bounding box center [526, 368] width 640 height 375
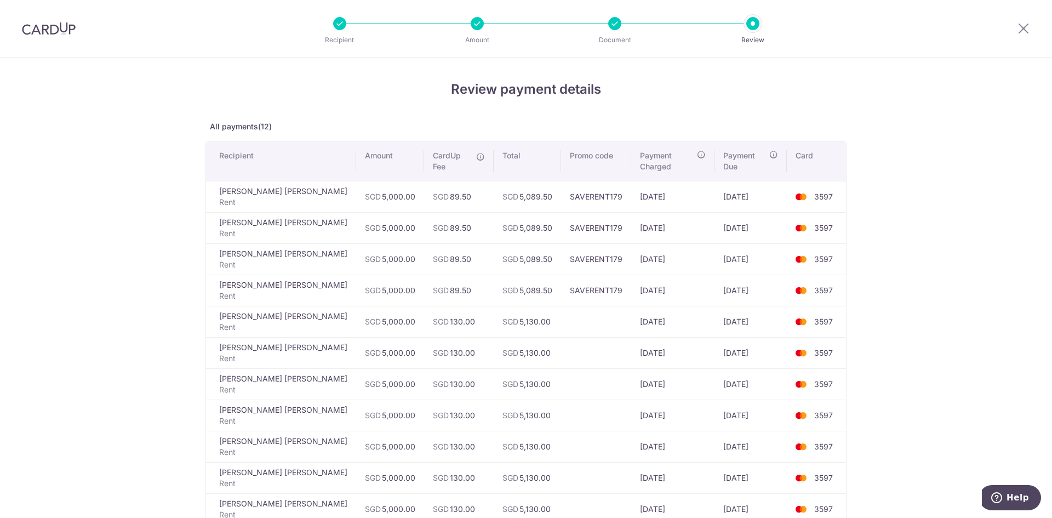
click at [692, 278] on td "[DATE]" at bounding box center [672, 289] width 83 height 31
click at [461, 192] on td "SGD 89.50" at bounding box center [459, 196] width 70 height 31
